Goal: Browse casually

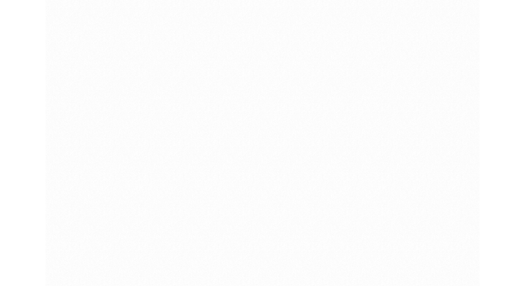
scroll to position [951, 0]
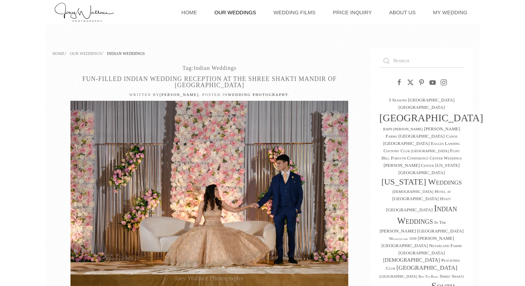
click at [255, 13] on link "Our Weddings" at bounding box center [235, 12] width 49 height 24
click at [238, 143] on img at bounding box center [210, 193] width 278 height 185
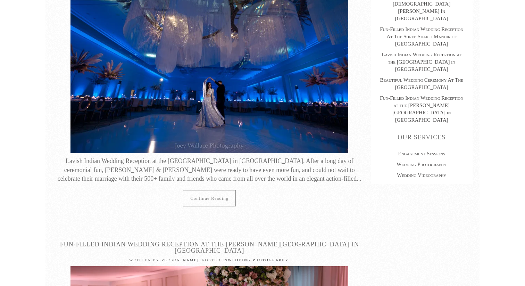
scroll to position [446, 0]
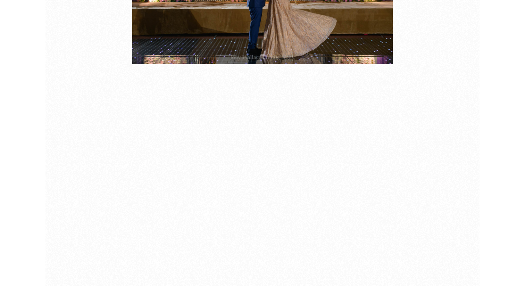
scroll to position [1134, 0]
